Goal: Task Accomplishment & Management: Manage account settings

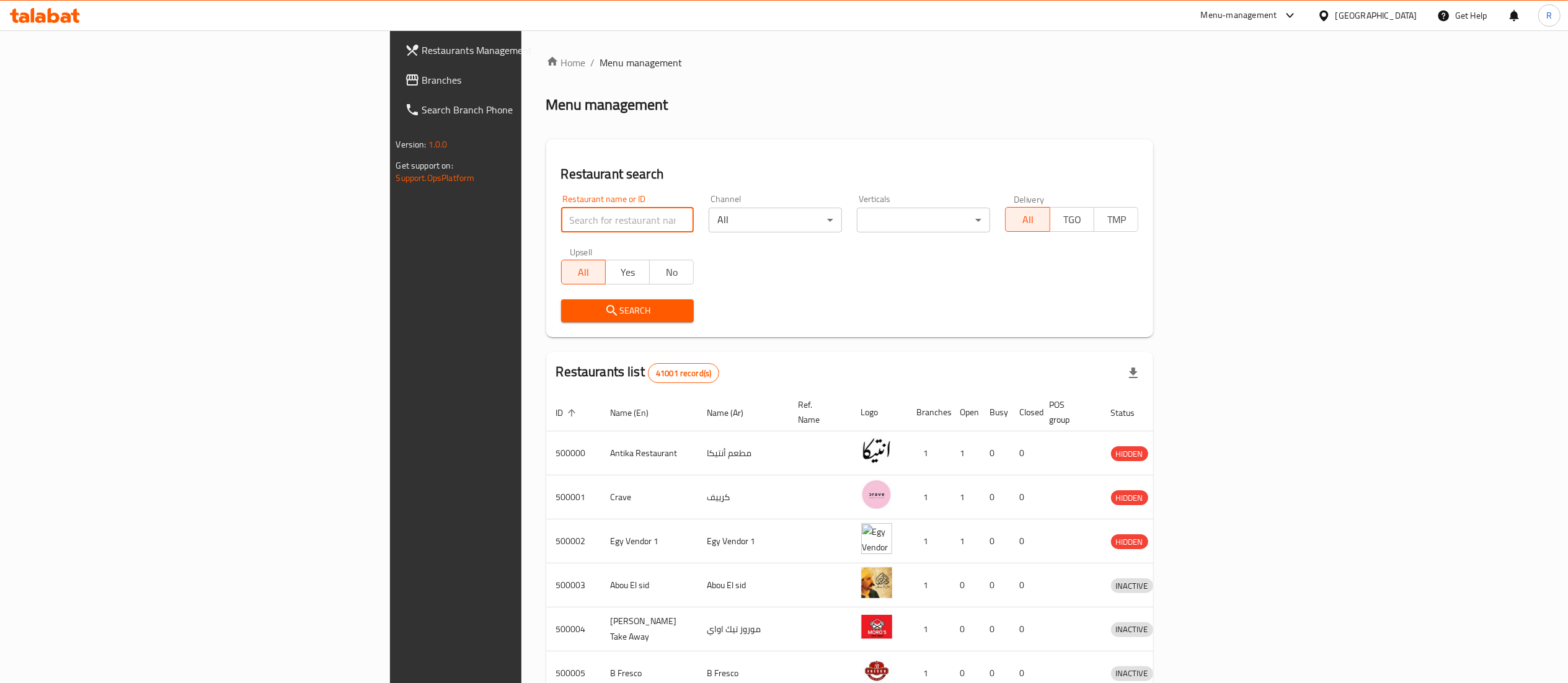
click at [561, 217] on input "search" at bounding box center [628, 220] width 133 height 25
type input "5 roosters"
click button "Search" at bounding box center [628, 311] width 133 height 23
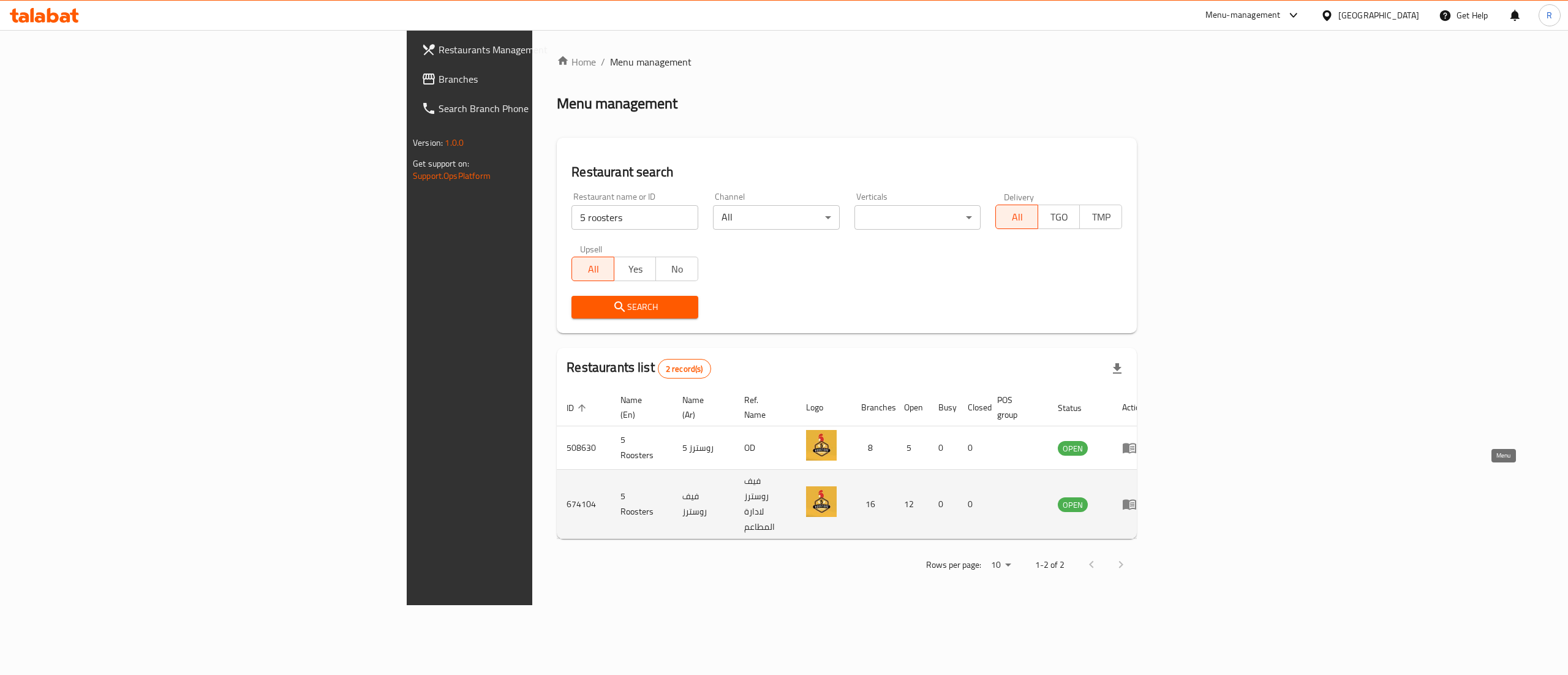
click at [1137, 497] on icon "enhanced table" at bounding box center [1130, 504] width 15 height 15
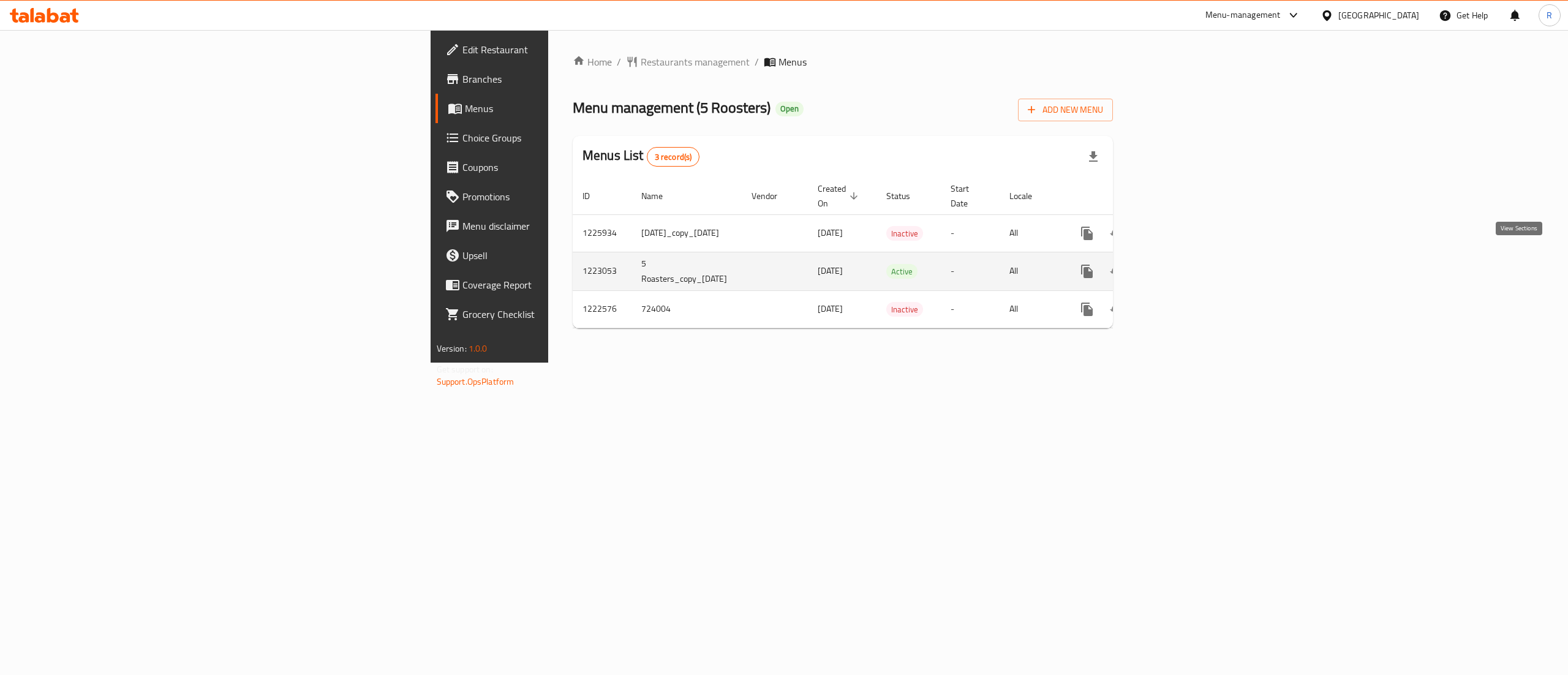
click at [1181, 266] on icon "enhanced table" at bounding box center [1175, 272] width 11 height 11
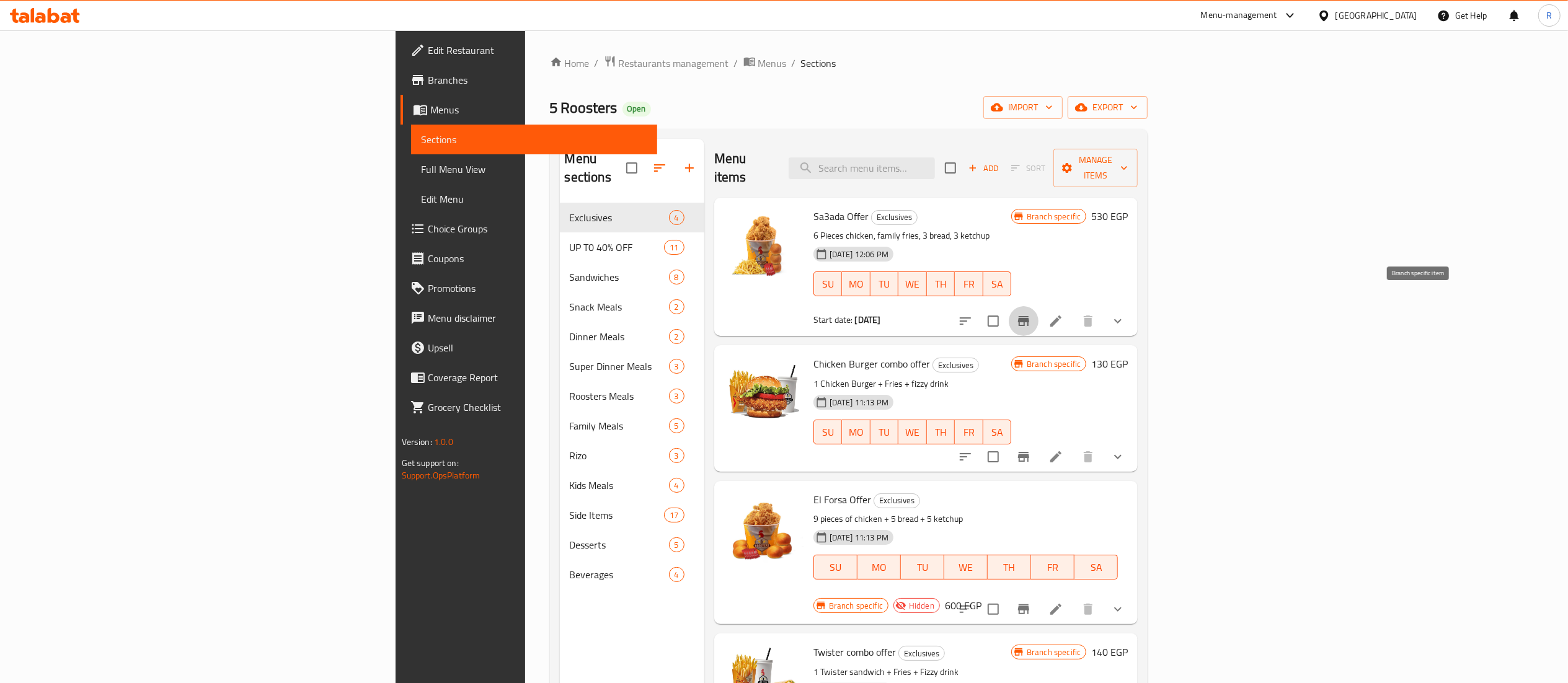
click at [1031, 313] on icon "Branch-specific-item" at bounding box center [1024, 321] width 15 height 15
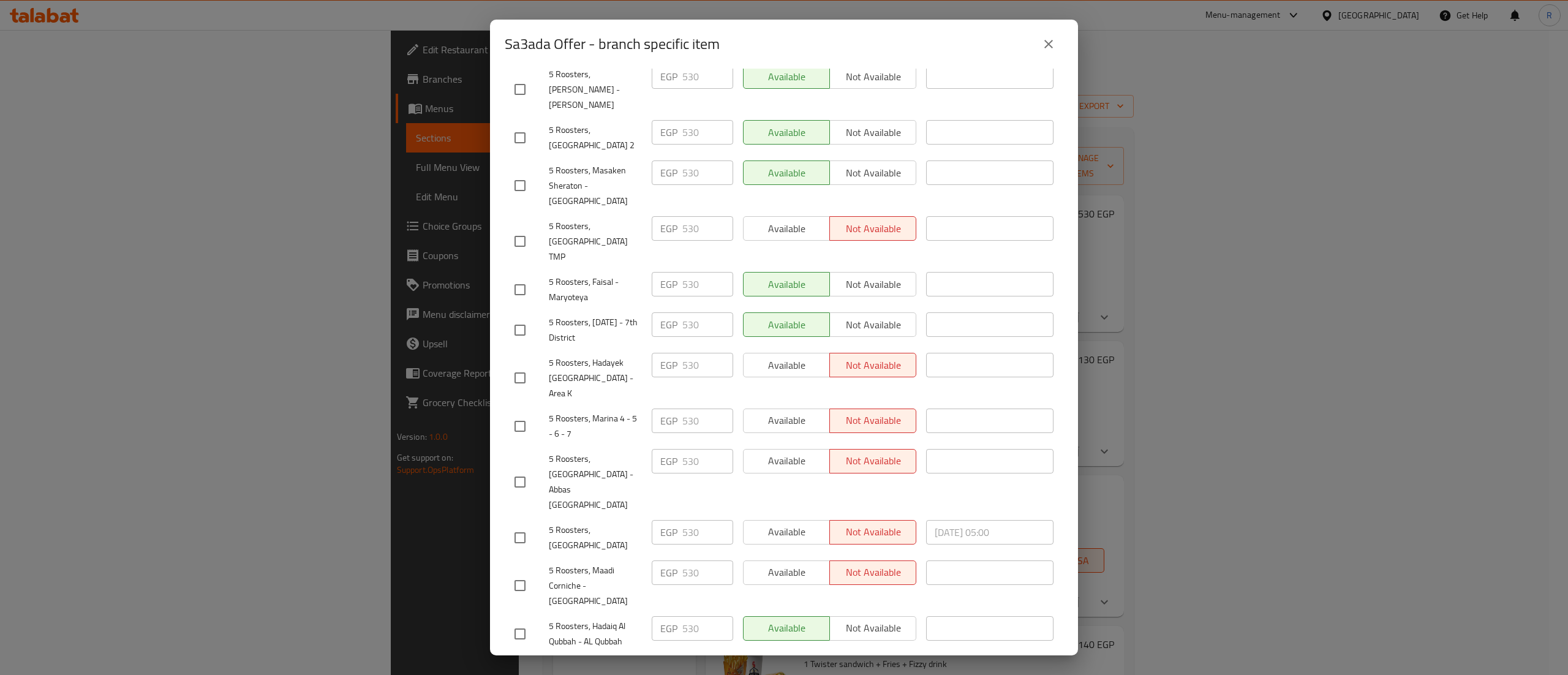
scroll to position [235, 0]
click at [1188, 42] on div "Sa3ada Offer - branch specific item Sa3ada Offer 6 Pieces chicken, family fries…" at bounding box center [784, 338] width 1568 height 675
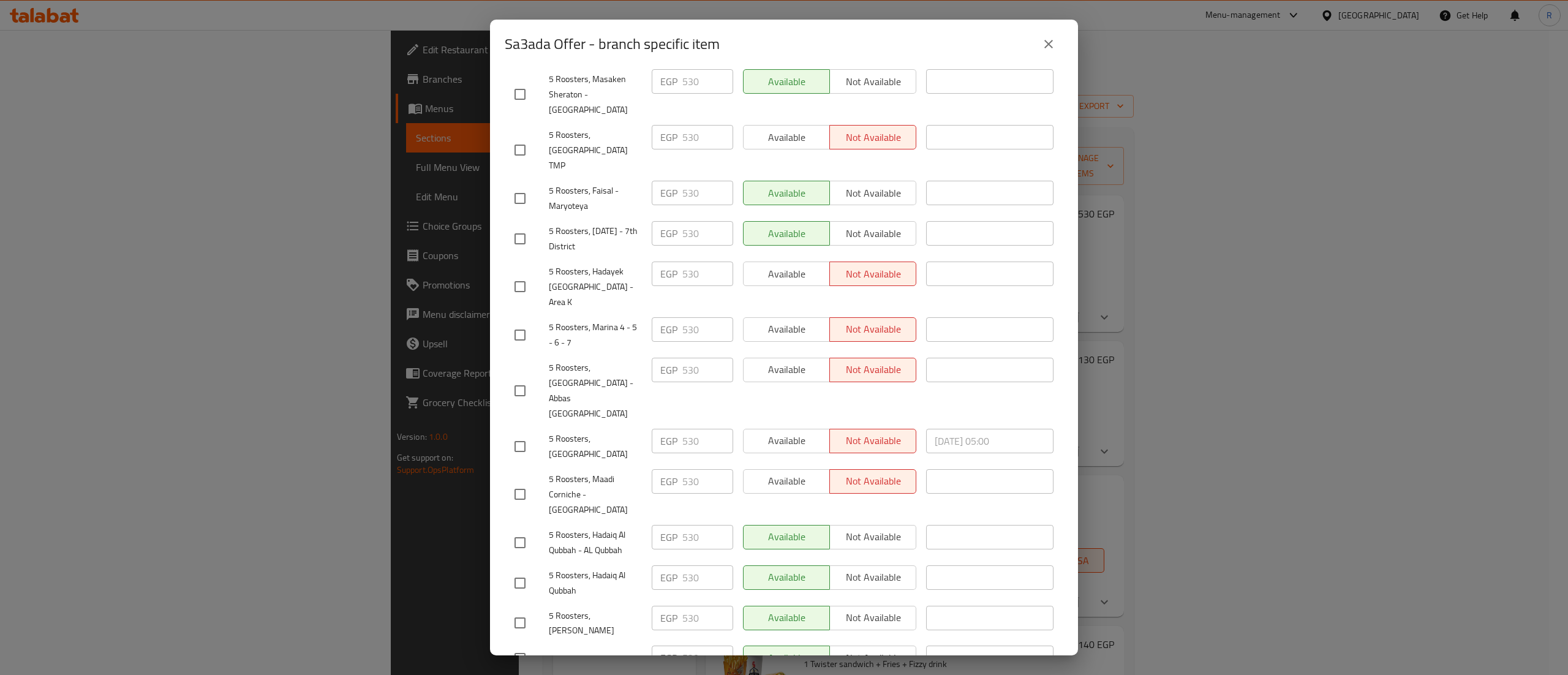
checkbox input "true"
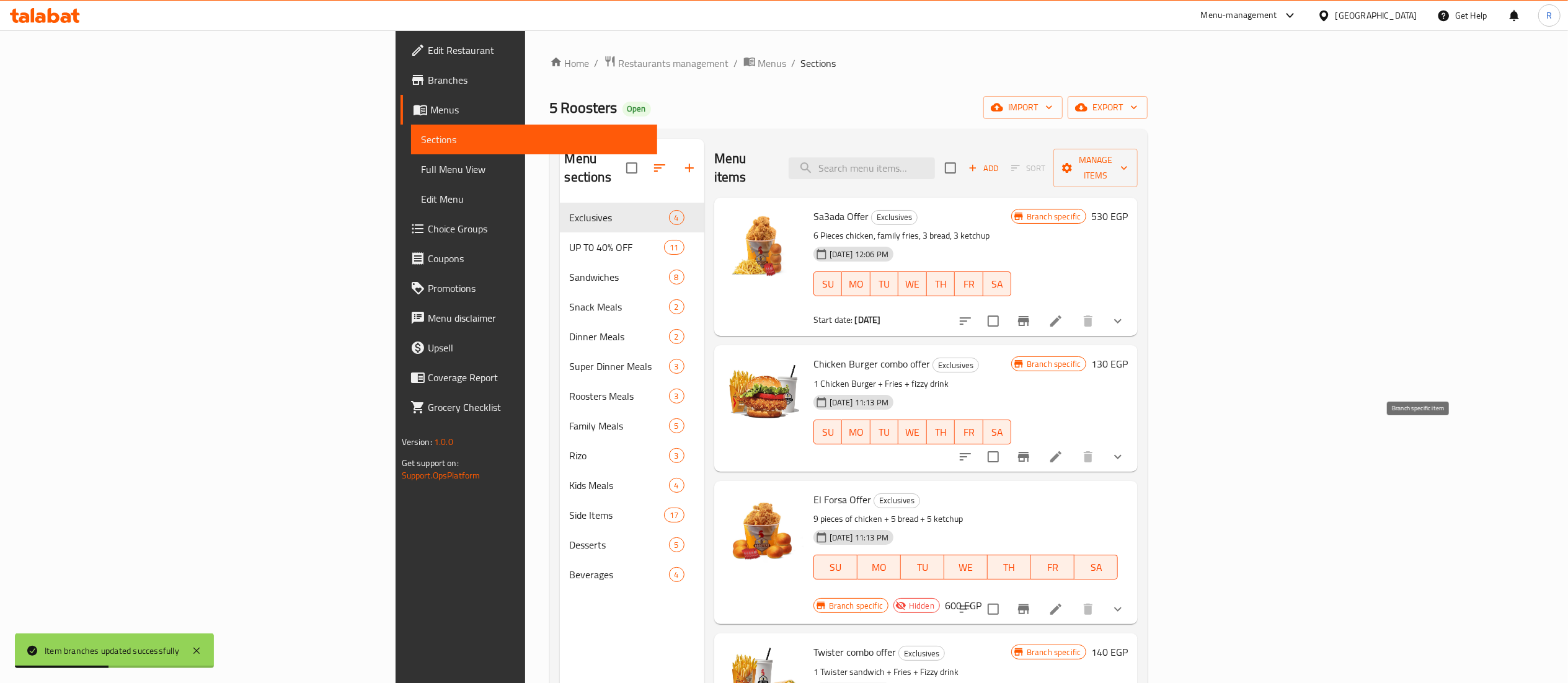
click at [1031, 449] on icon "Branch-specific-item" at bounding box center [1024, 457] width 15 height 15
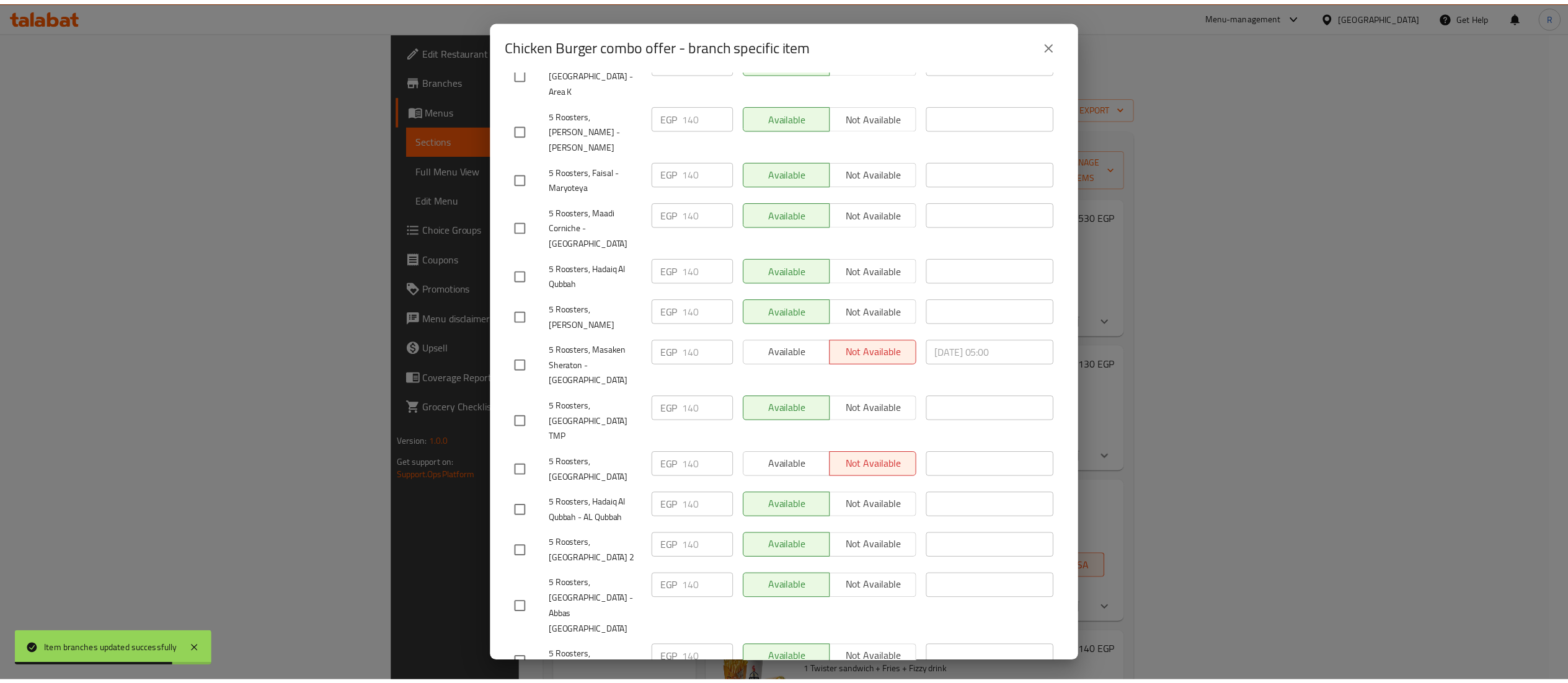
scroll to position [328, 0]
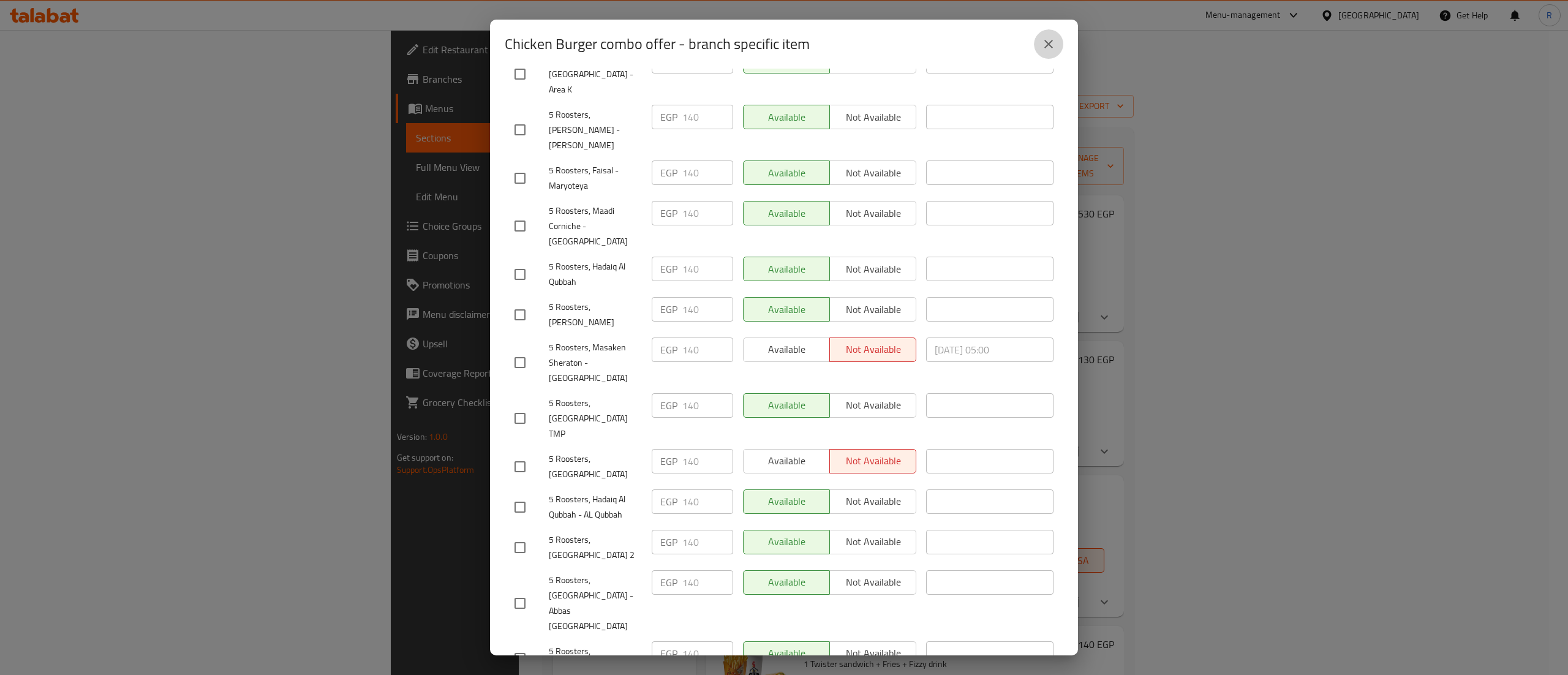
click at [1045, 46] on icon "close" at bounding box center [1048, 44] width 15 height 15
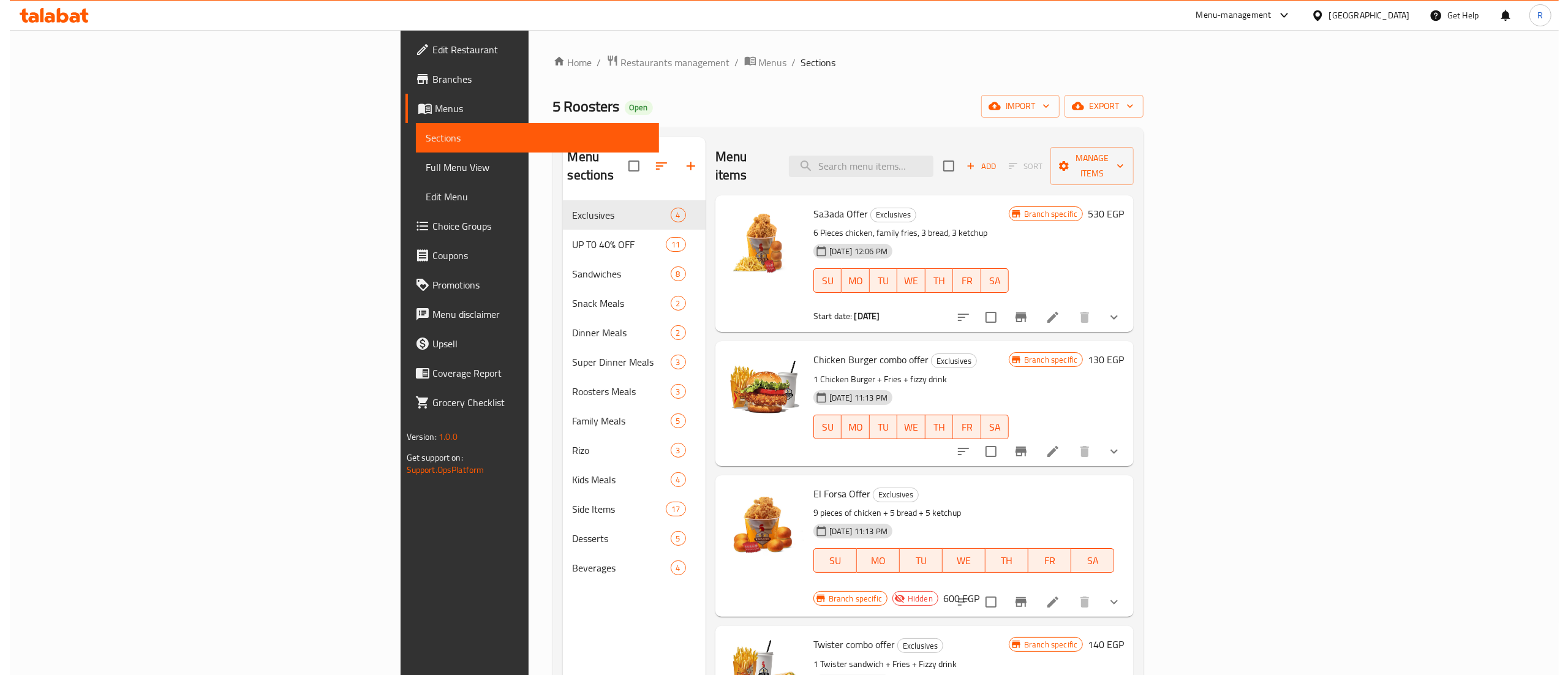
scroll to position [172, 0]
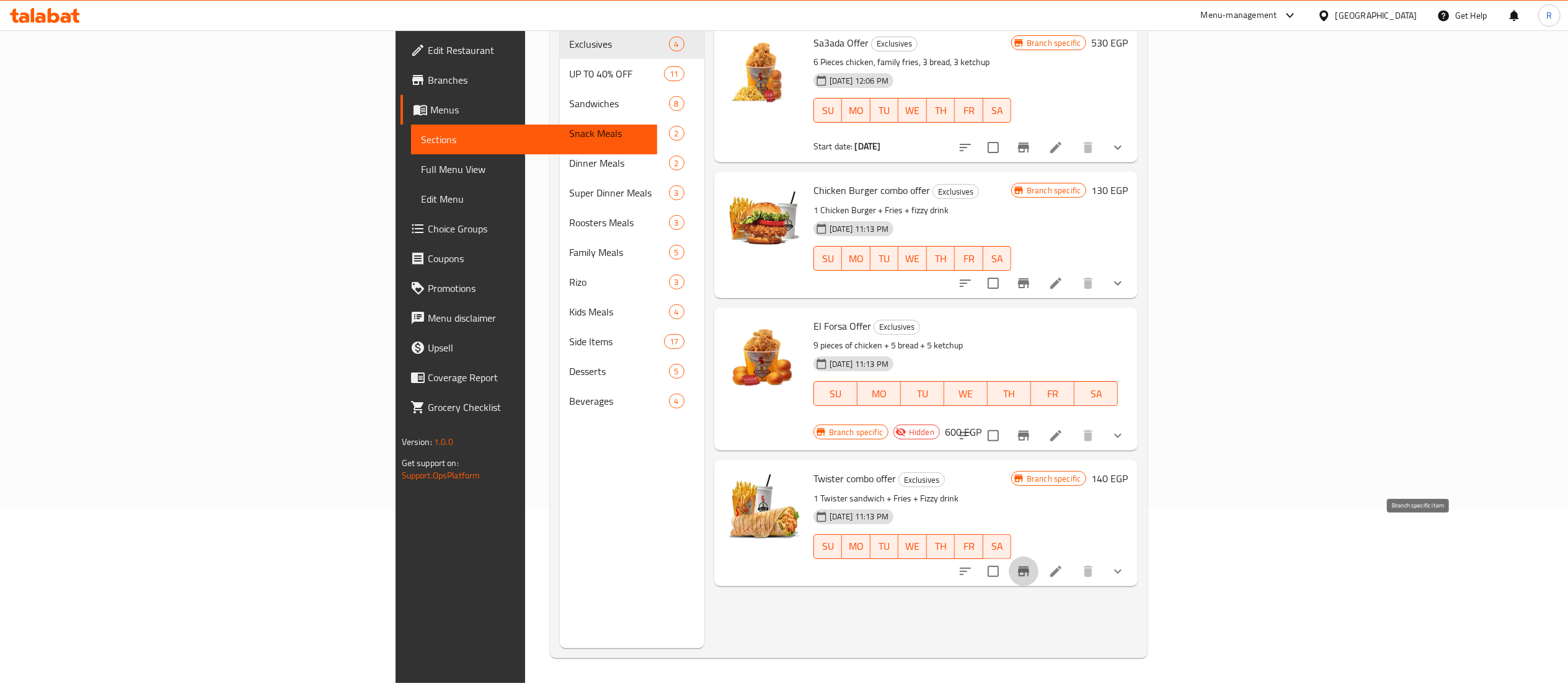
click at [1030, 566] on icon "Branch-specific-item" at bounding box center [1024, 571] width 11 height 10
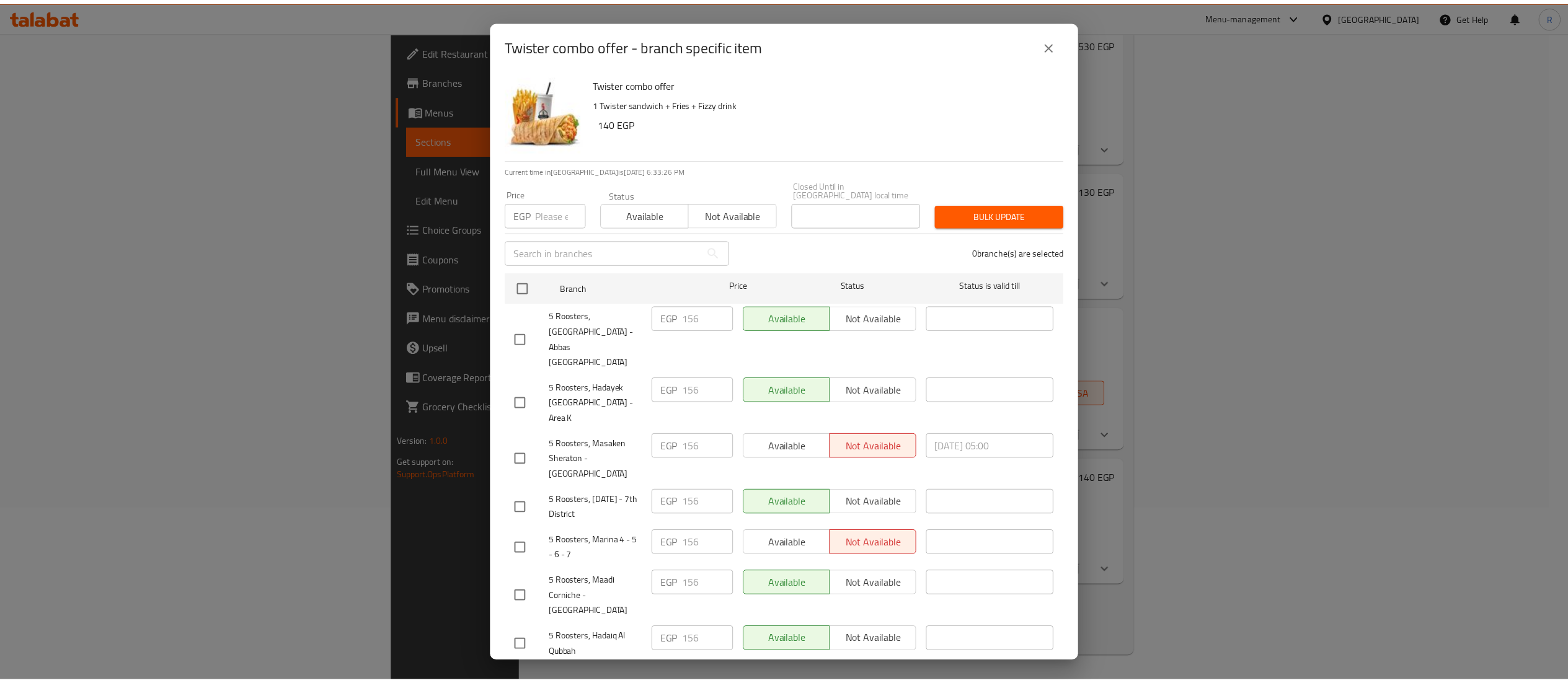
scroll to position [333, 0]
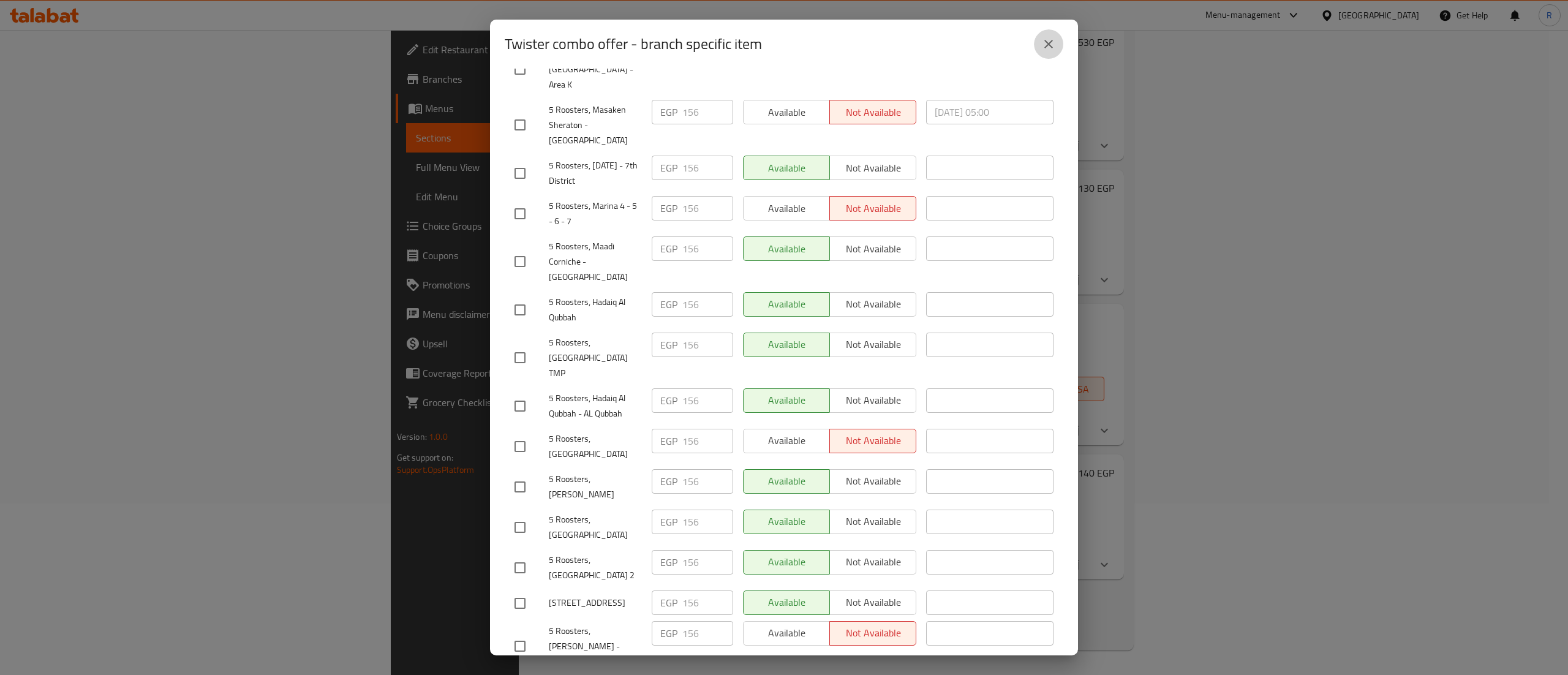
click at [1051, 49] on icon "close" at bounding box center [1048, 44] width 15 height 15
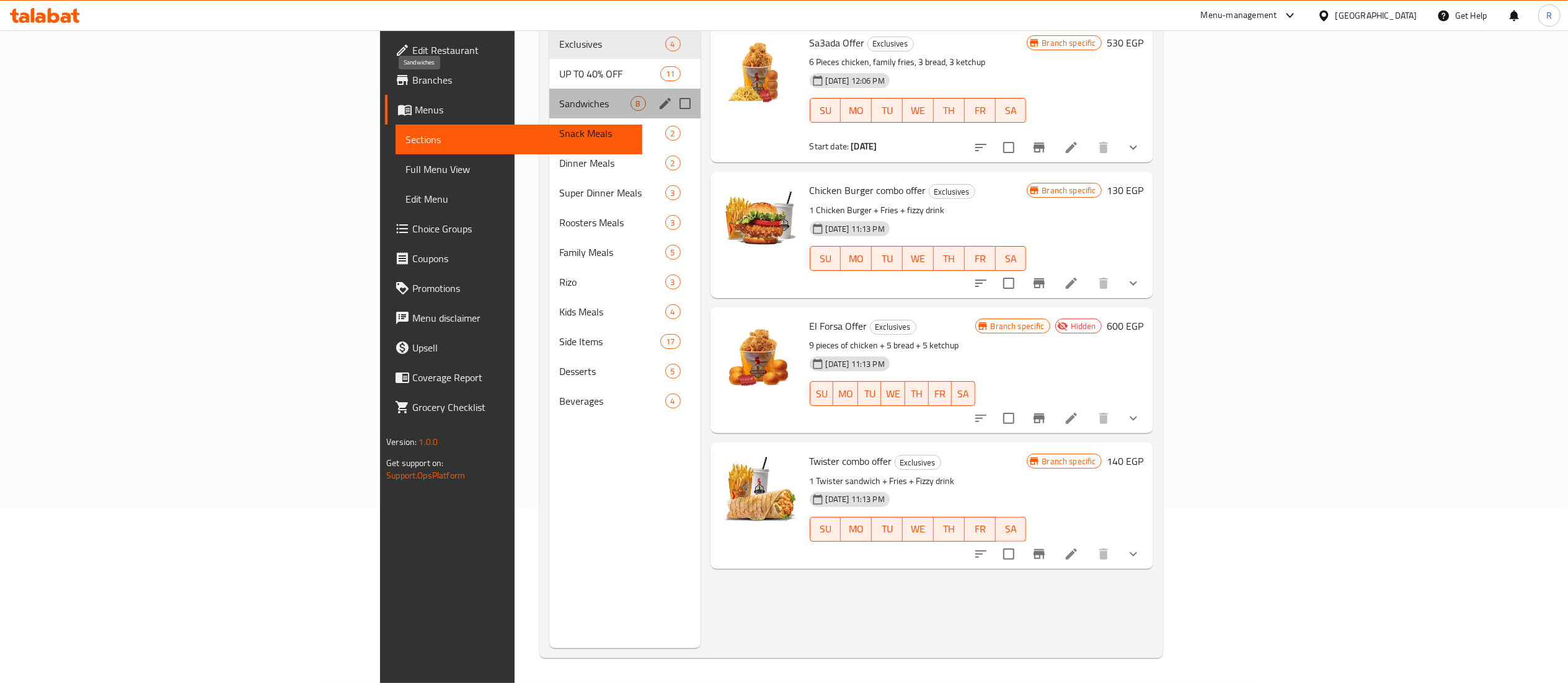
click at [559, 96] on span "Sandwiches" at bounding box center [594, 103] width 70 height 15
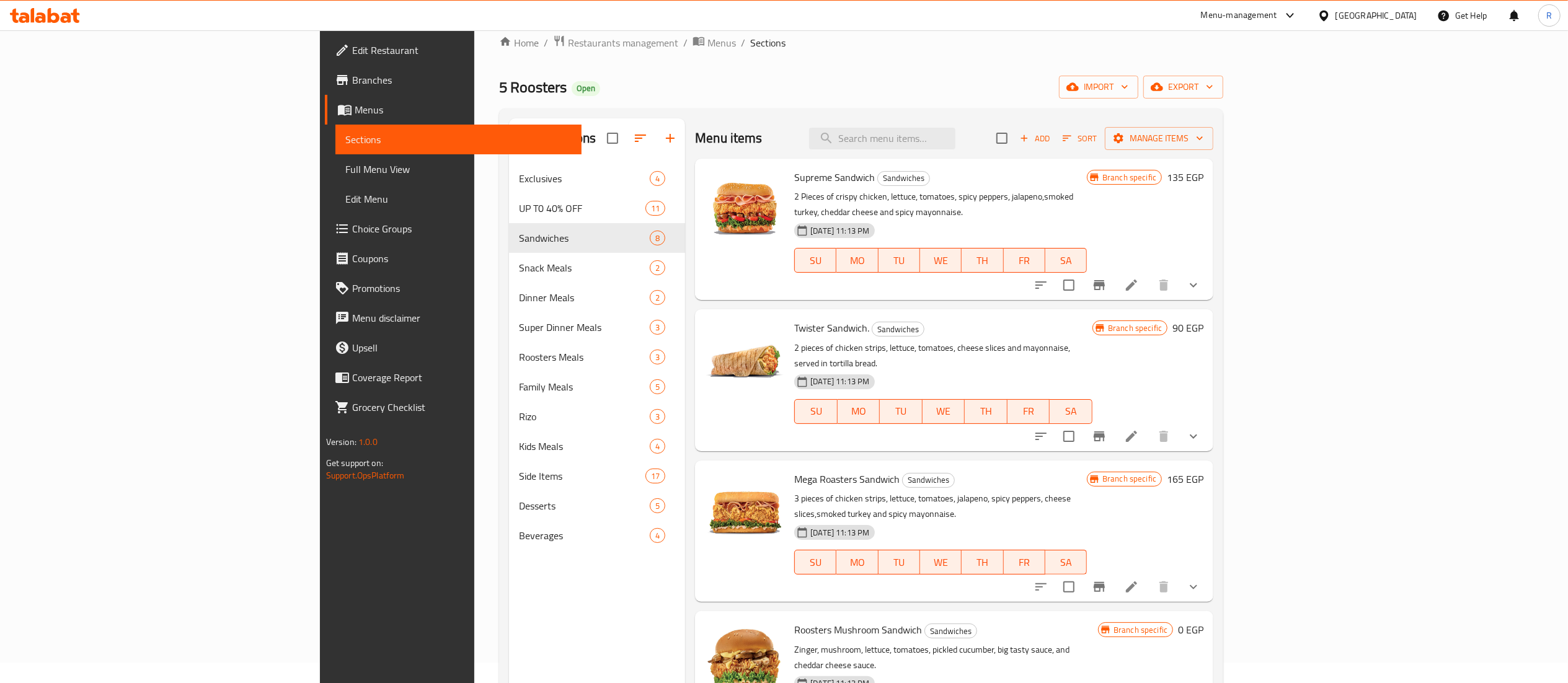
scroll to position [16, 0]
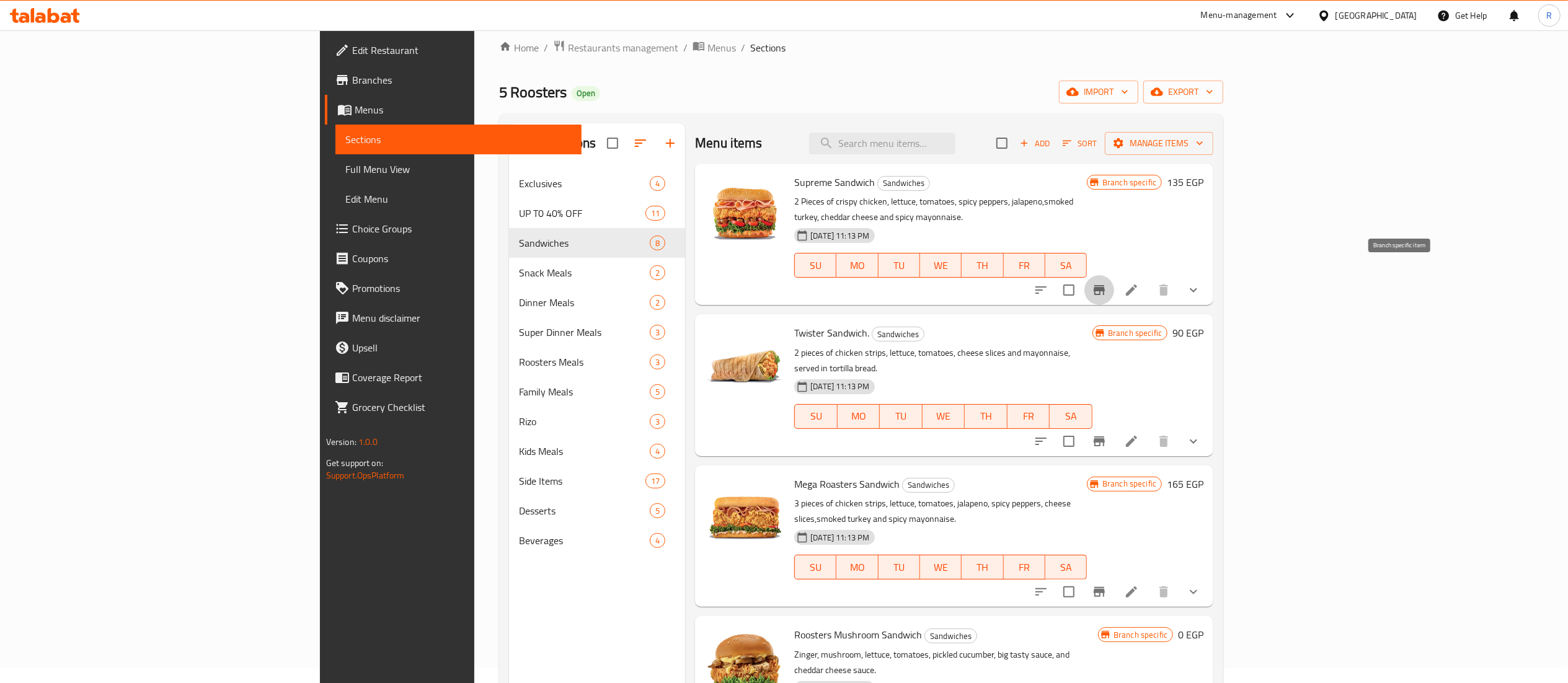
click at [1107, 283] on icon "Branch-specific-item" at bounding box center [1099, 290] width 15 height 15
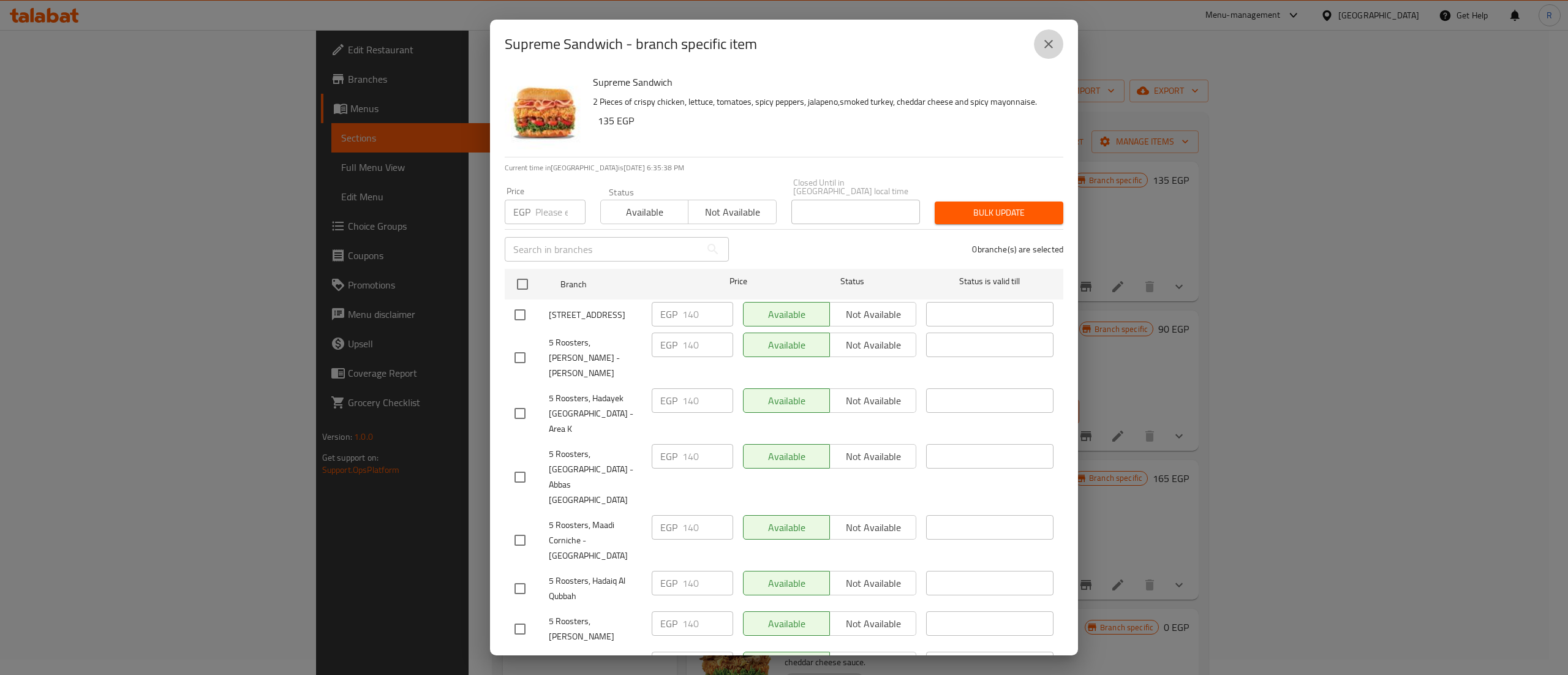
click at [1055, 44] on icon "close" at bounding box center [1048, 44] width 15 height 15
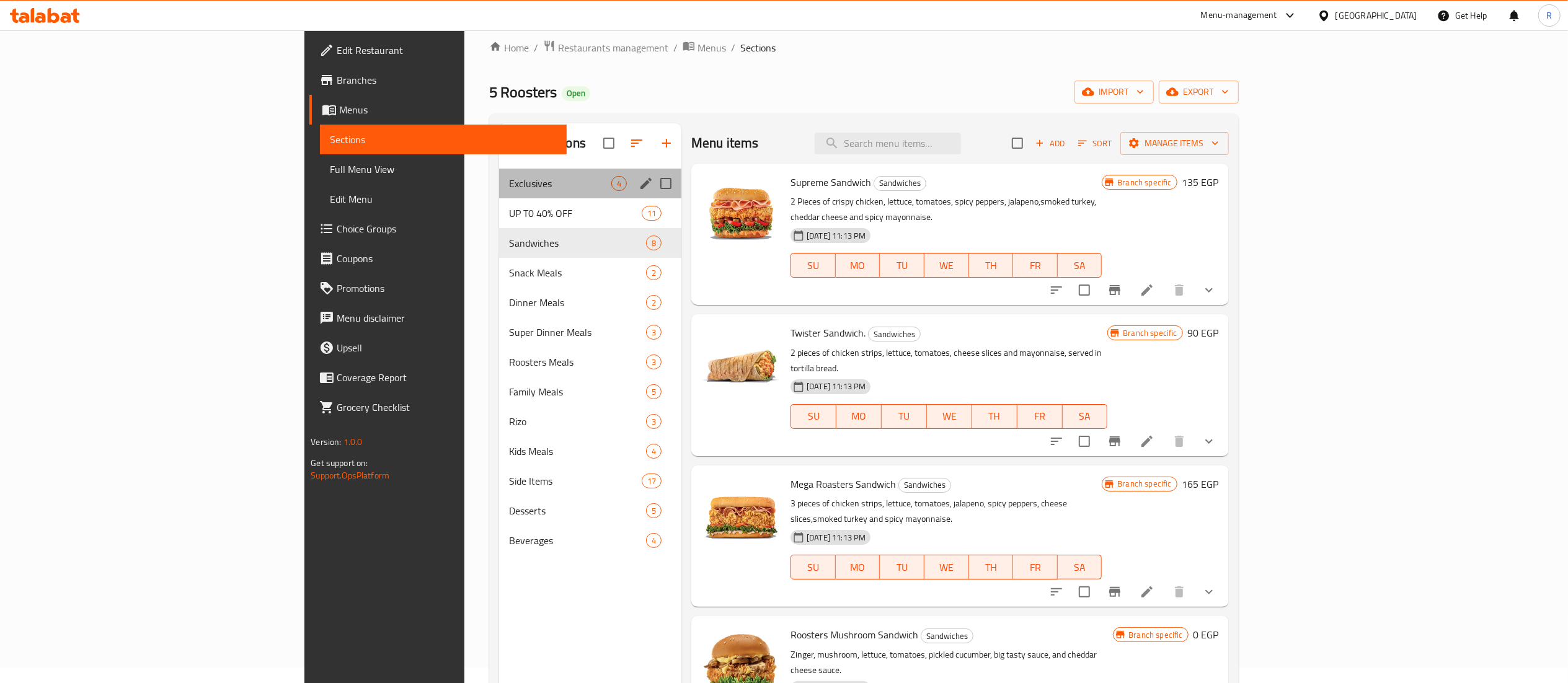
click at [499, 197] on div "Exclusives 4" at bounding box center [590, 184] width 183 height 30
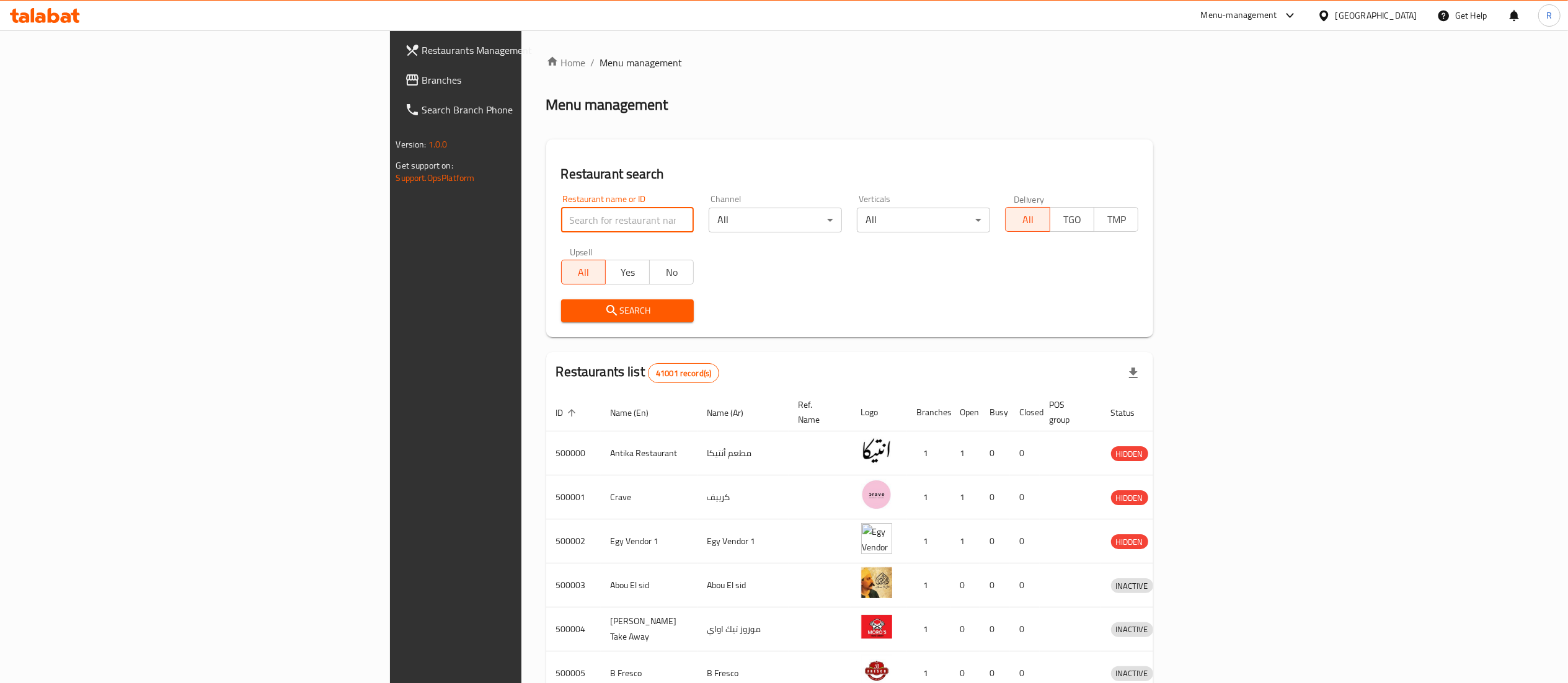
click at [561, 222] on input "search" at bounding box center [628, 220] width 133 height 25
type input "5 roosters"
click button "Search" at bounding box center [628, 311] width 133 height 23
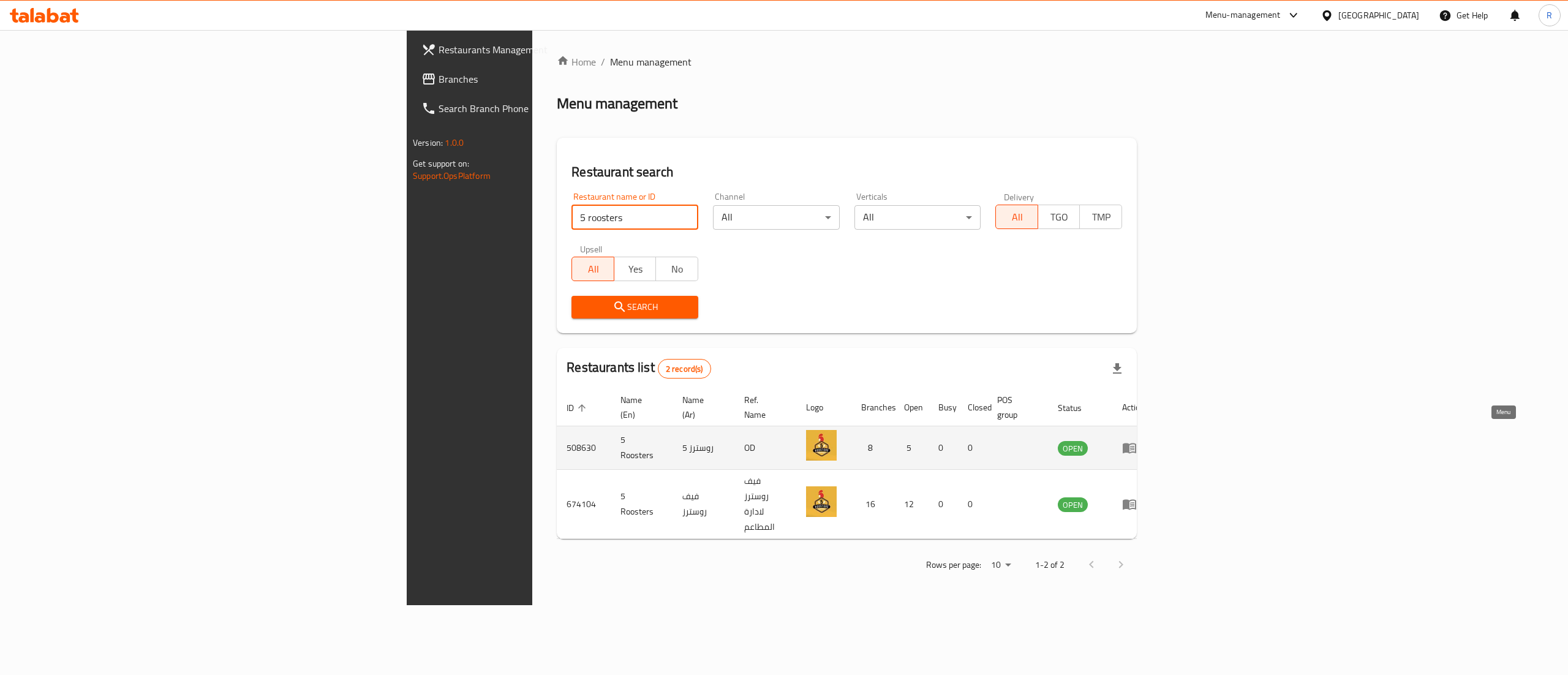
click at [1145, 440] on link "enhanced table" at bounding box center [1133, 448] width 23 height 15
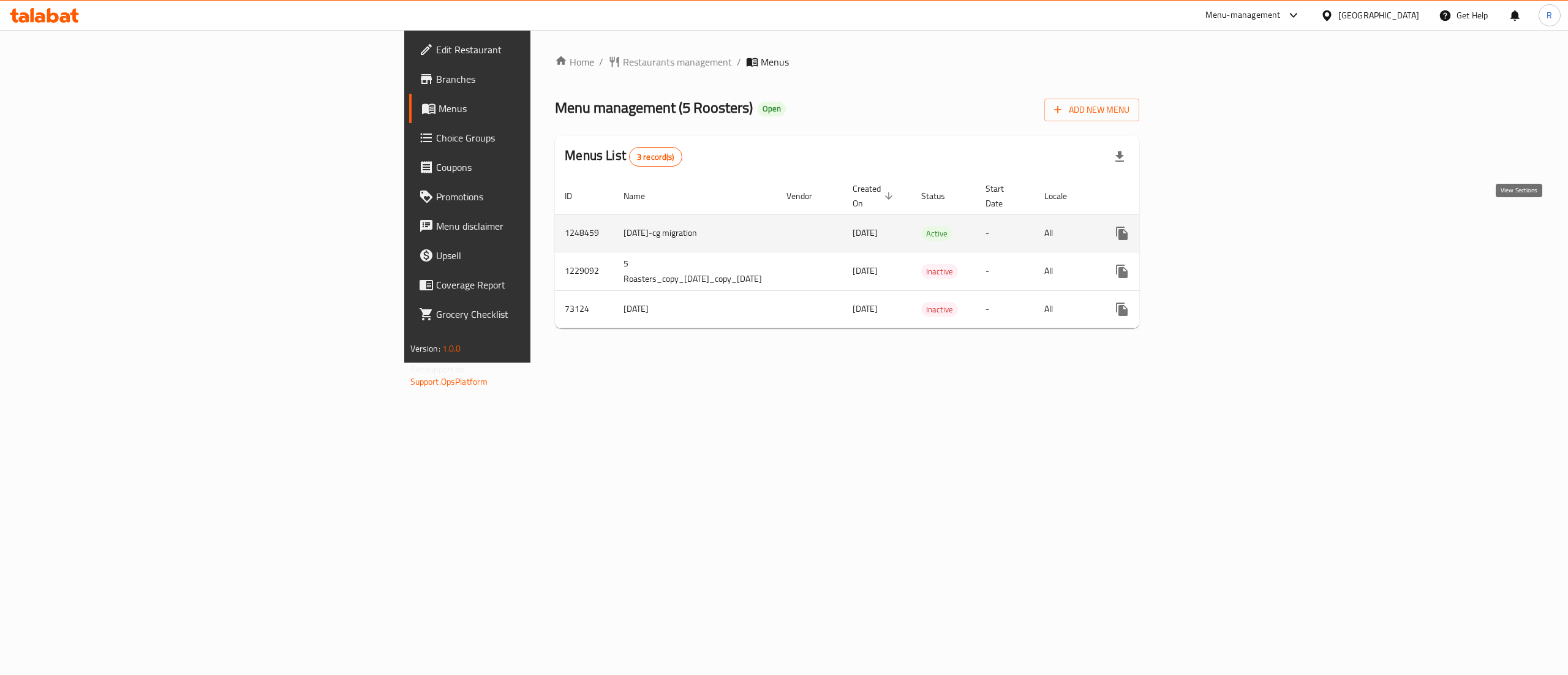
click at [1218, 226] on icon "enhanced table" at bounding box center [1210, 233] width 15 height 15
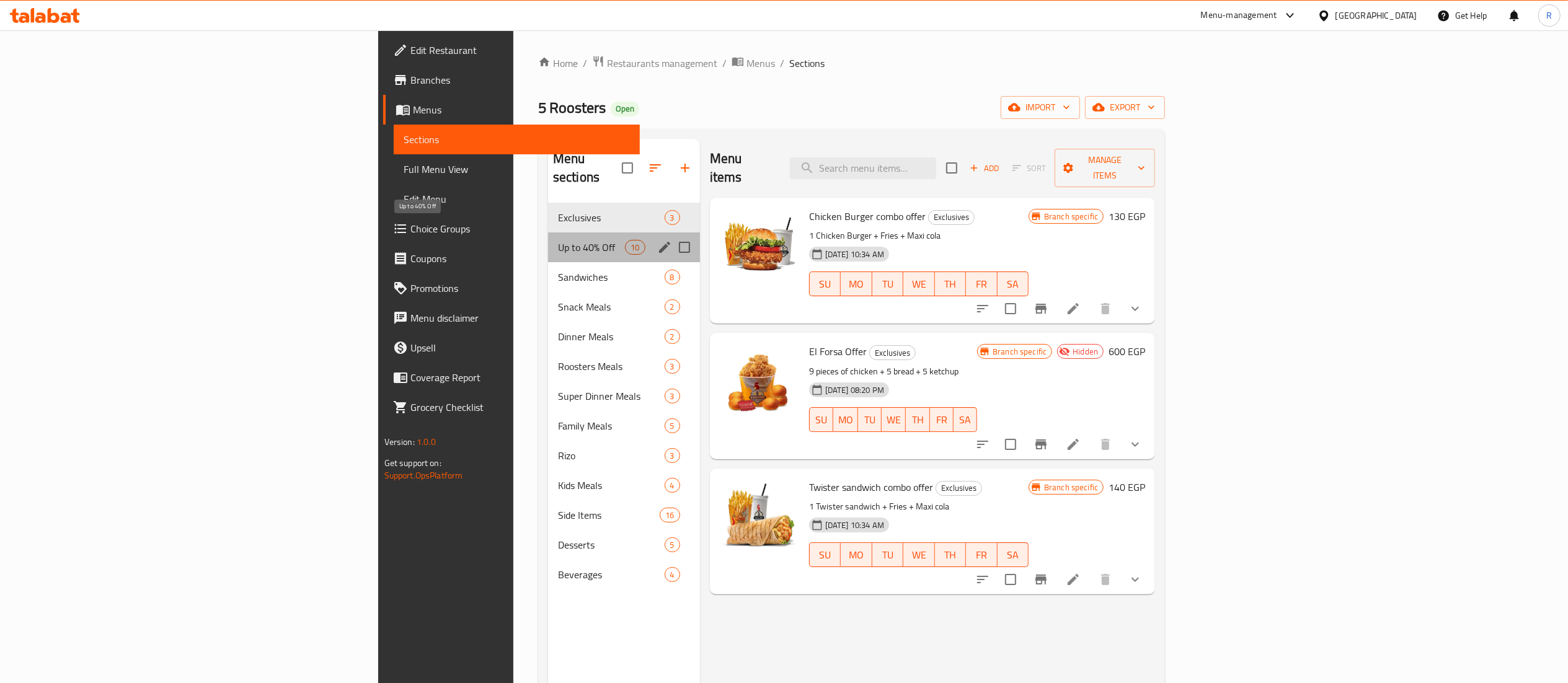
click at [558, 240] on span "Up to 40% Off" at bounding box center [591, 247] width 67 height 15
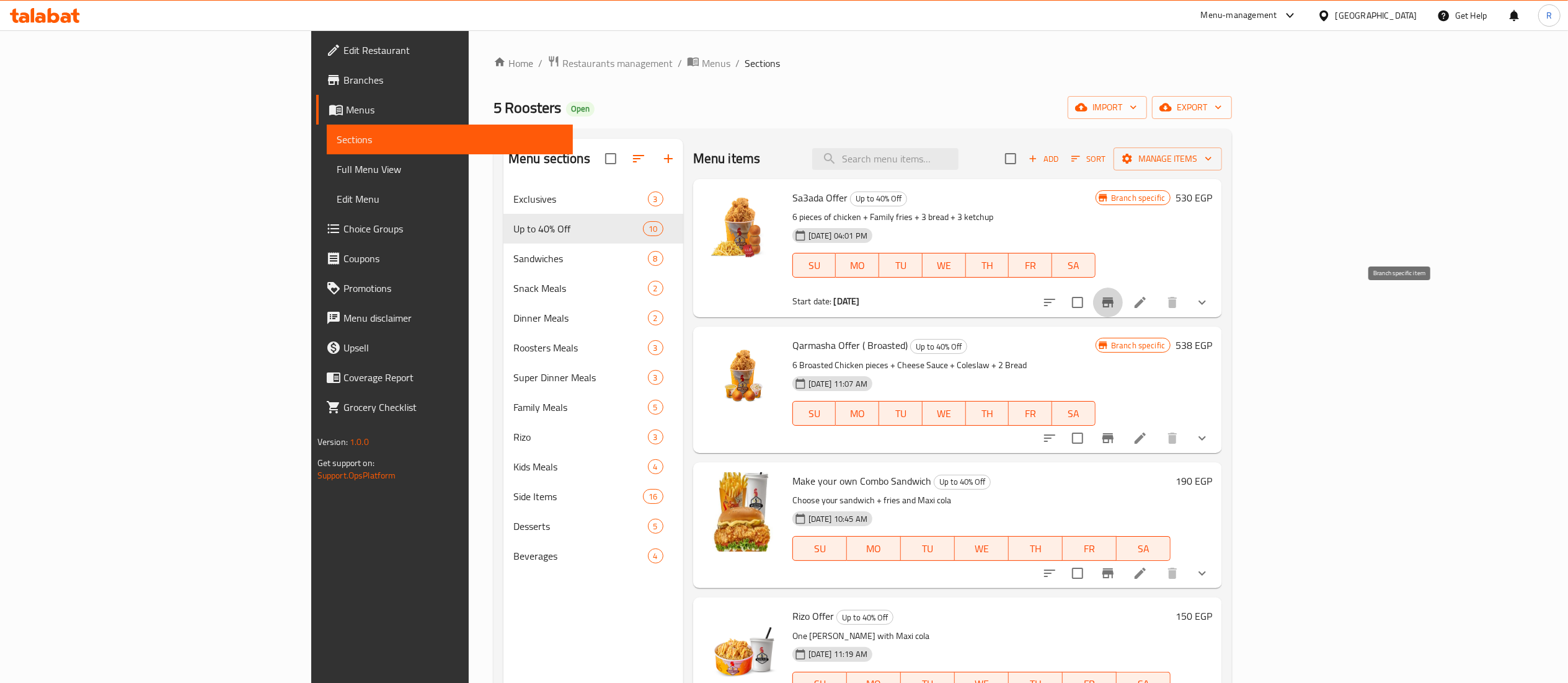
click at [1116, 298] on icon "Branch-specific-item" at bounding box center [1108, 303] width 15 height 15
